Goal: Complete application form

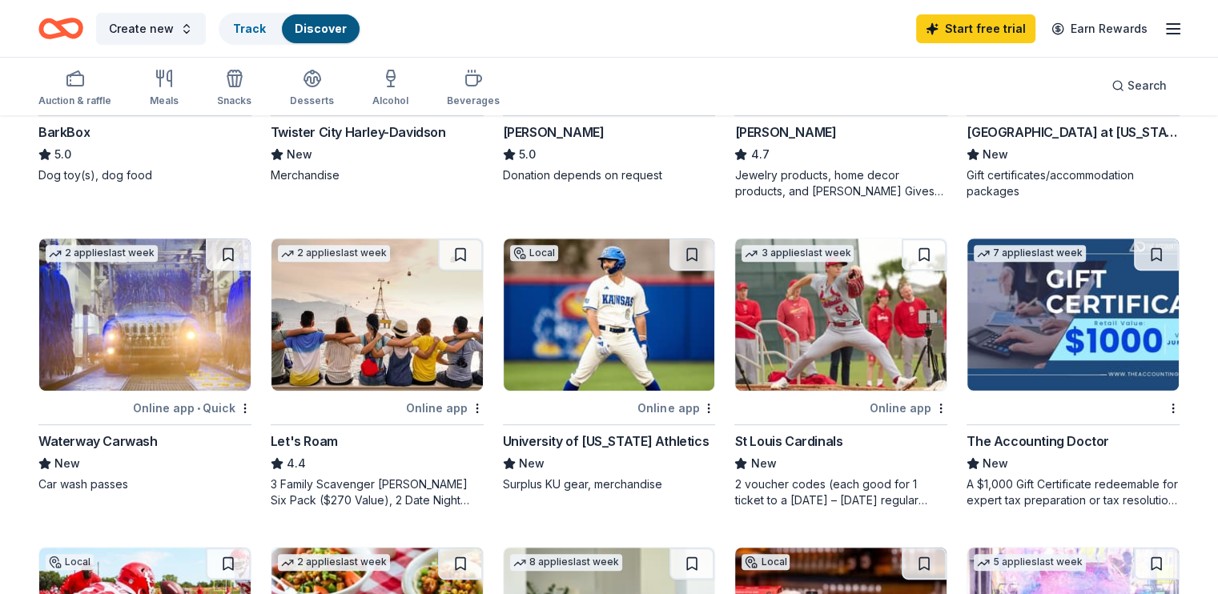
scroll to position [640, 0]
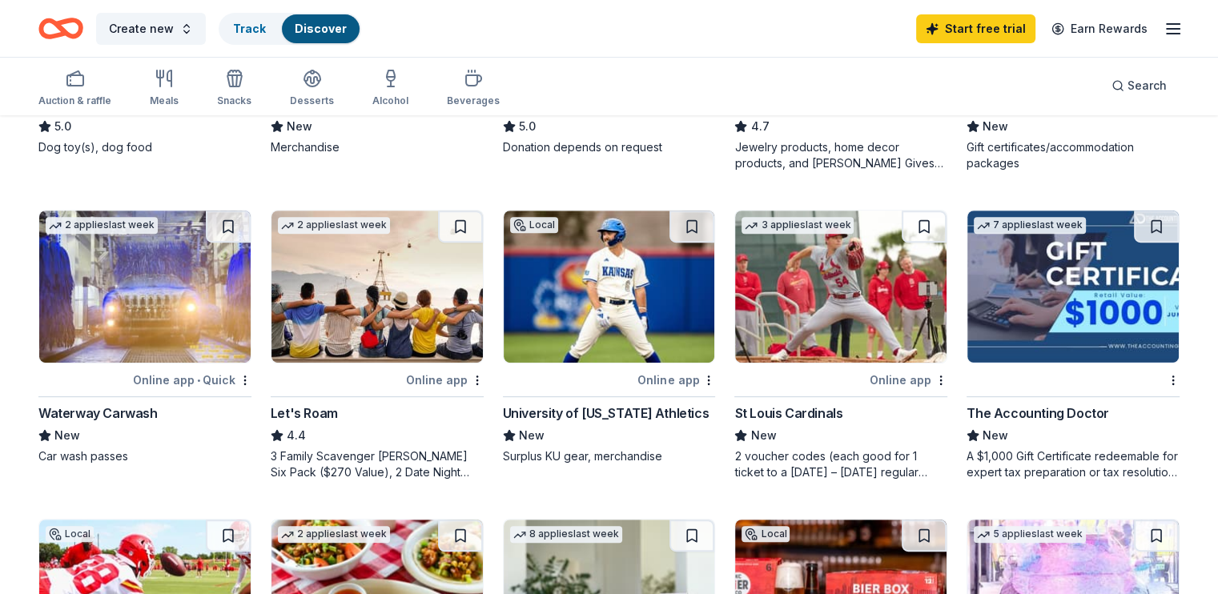
click at [159, 371] on div "Online app • Quick" at bounding box center [192, 380] width 118 height 20
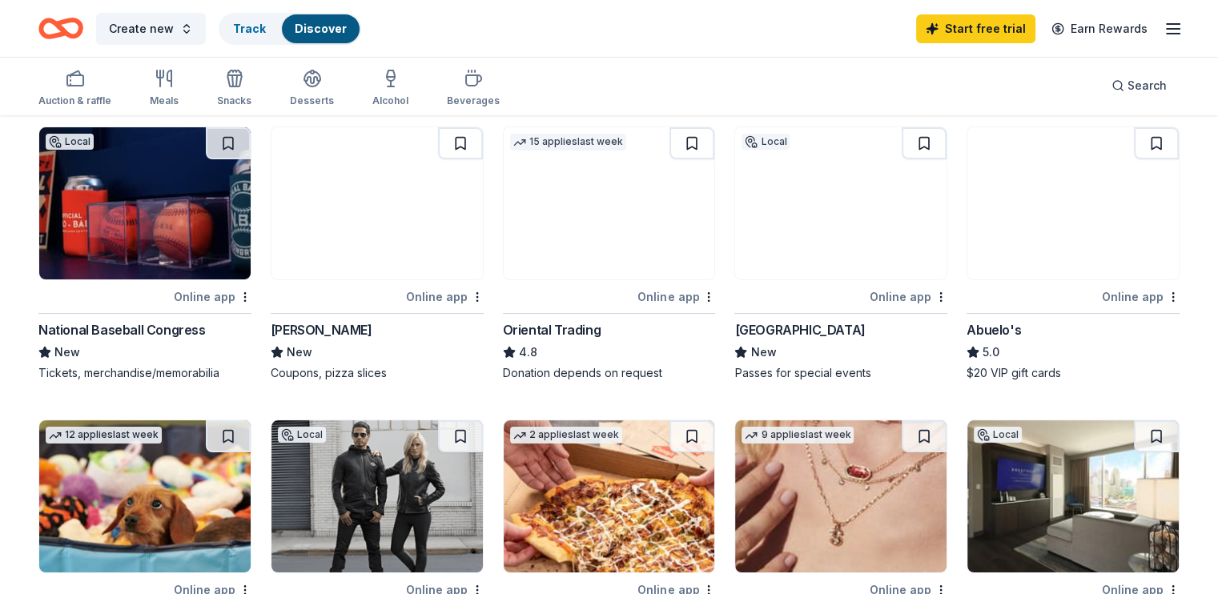
scroll to position [0, 0]
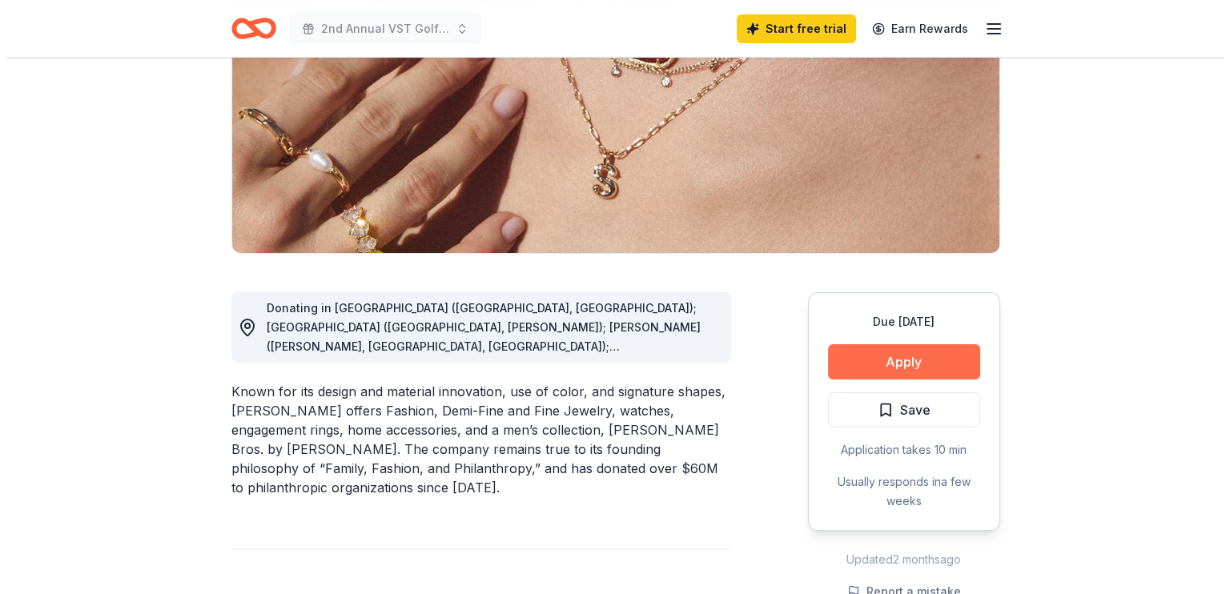
scroll to position [240, 0]
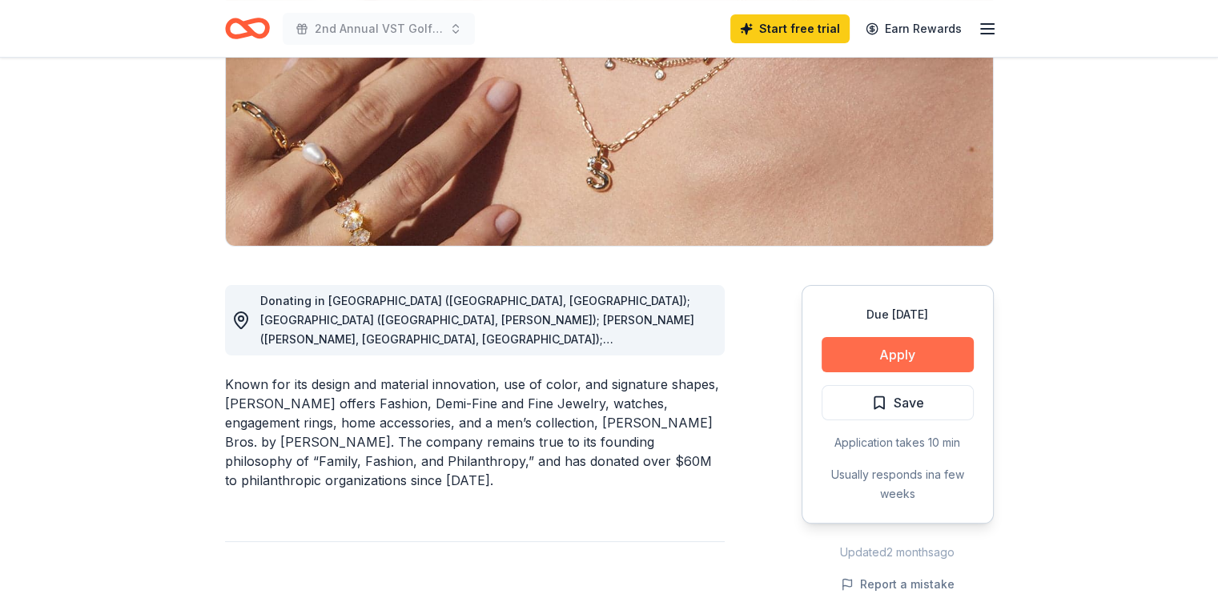
click at [856, 360] on button "Apply" at bounding box center [897, 354] width 152 height 35
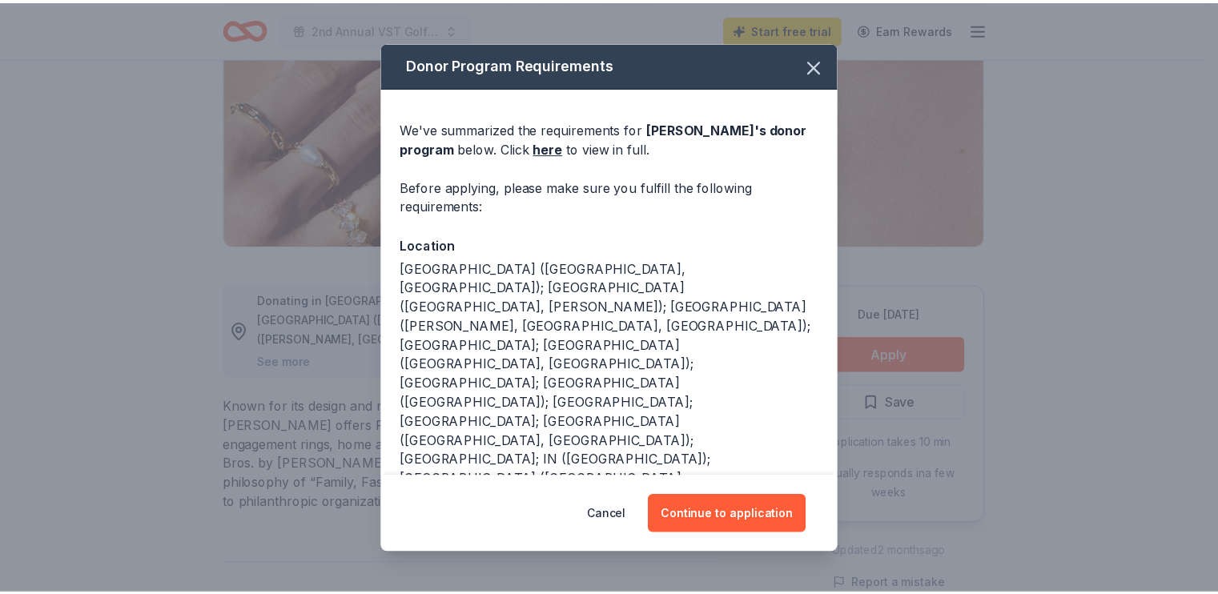
scroll to position [80, 0]
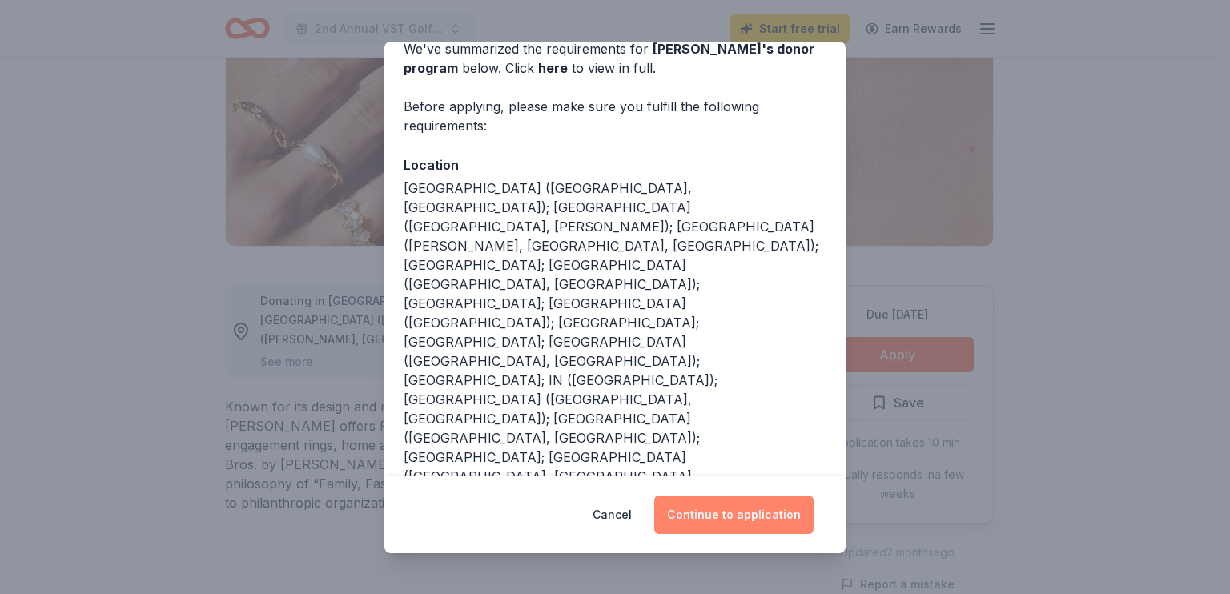
click at [698, 516] on button "Continue to application" at bounding box center [733, 515] width 159 height 38
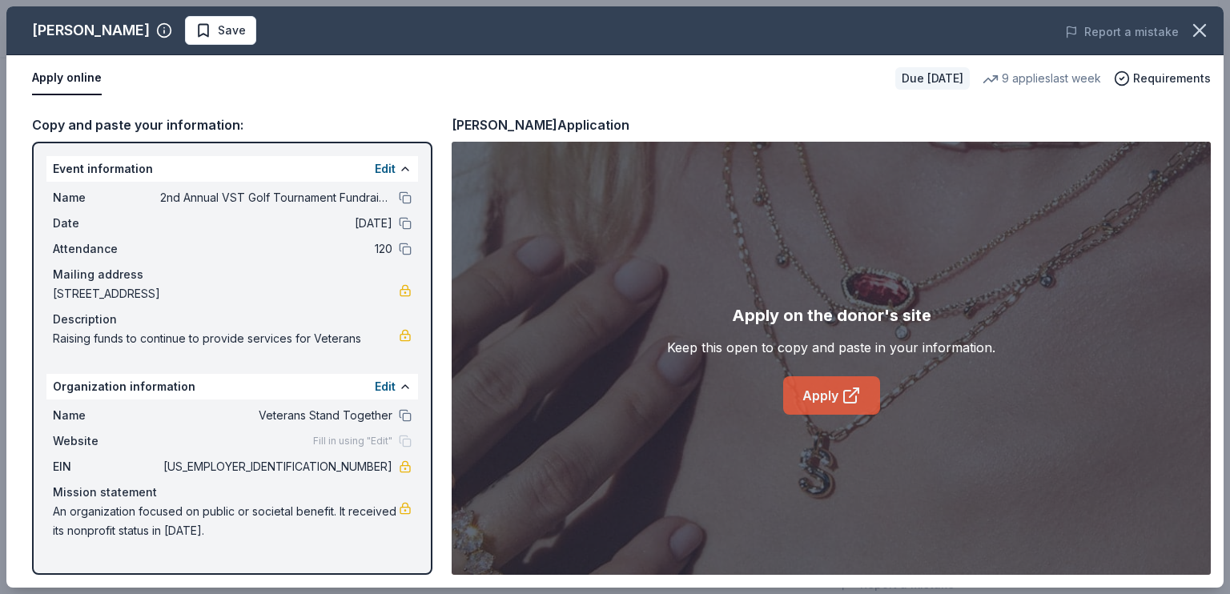
click at [815, 386] on link "Apply" at bounding box center [831, 395] width 97 height 38
click at [1201, 23] on icon "button" at bounding box center [1199, 30] width 22 height 22
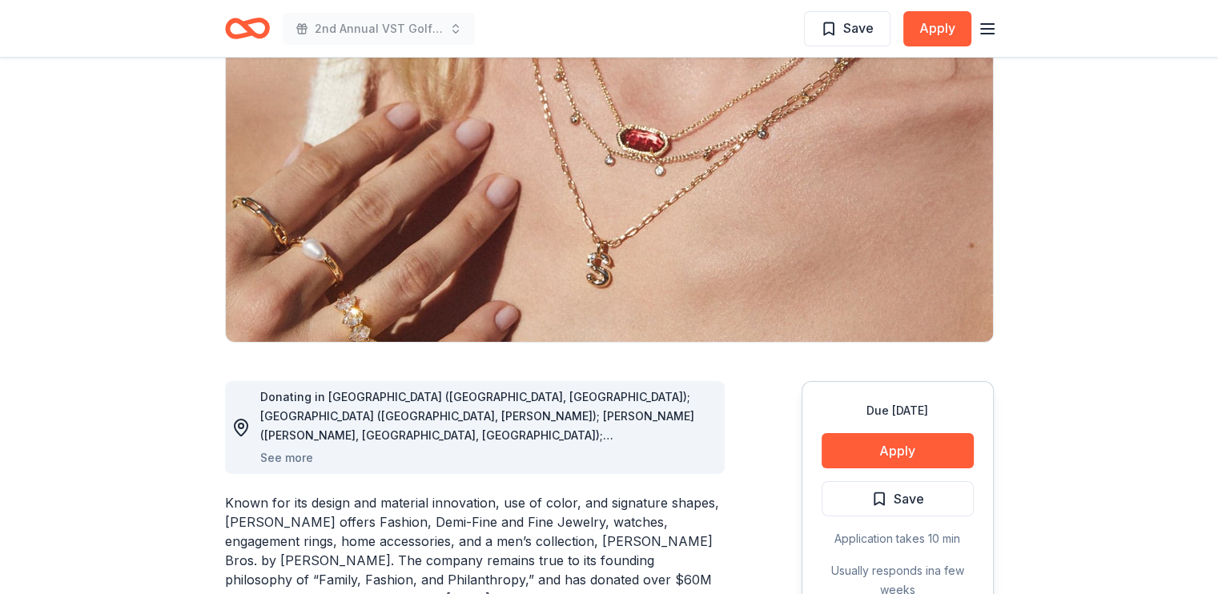
scroll to position [0, 0]
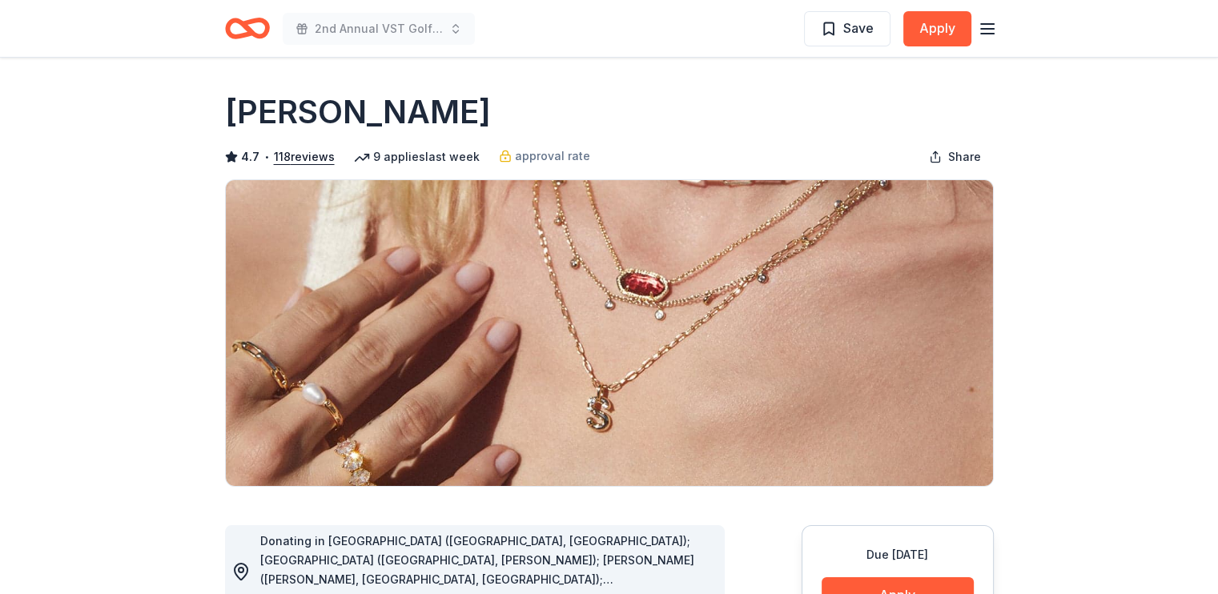
click at [988, 26] on icon "button" at bounding box center [987, 28] width 19 height 19
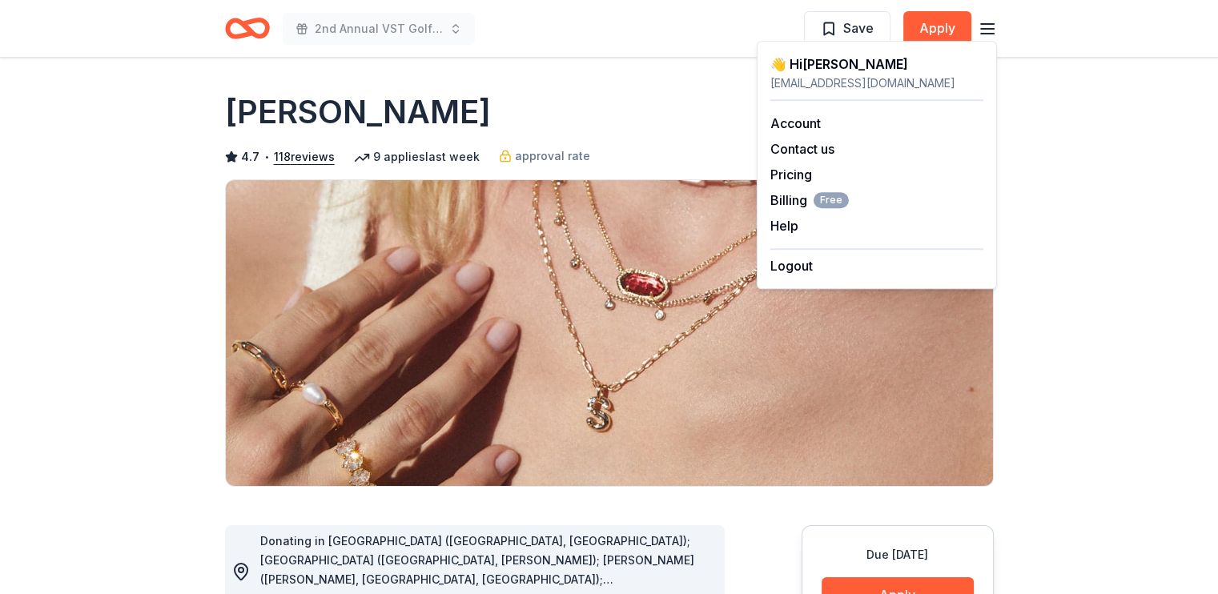
click at [253, 38] on icon "Home" at bounding box center [247, 29] width 45 height 38
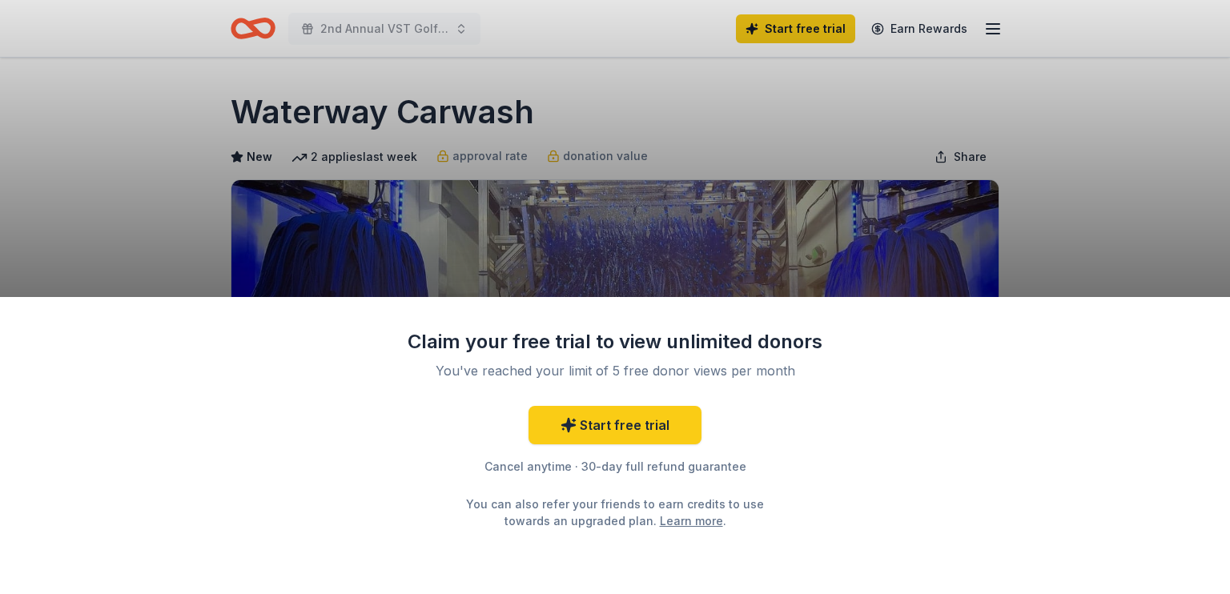
click at [1098, 226] on div "Claim your free trial to view unlimited donors You've reached your limit of 5 f…" at bounding box center [615, 297] width 1230 height 594
